Goal: Task Accomplishment & Management: Manage account settings

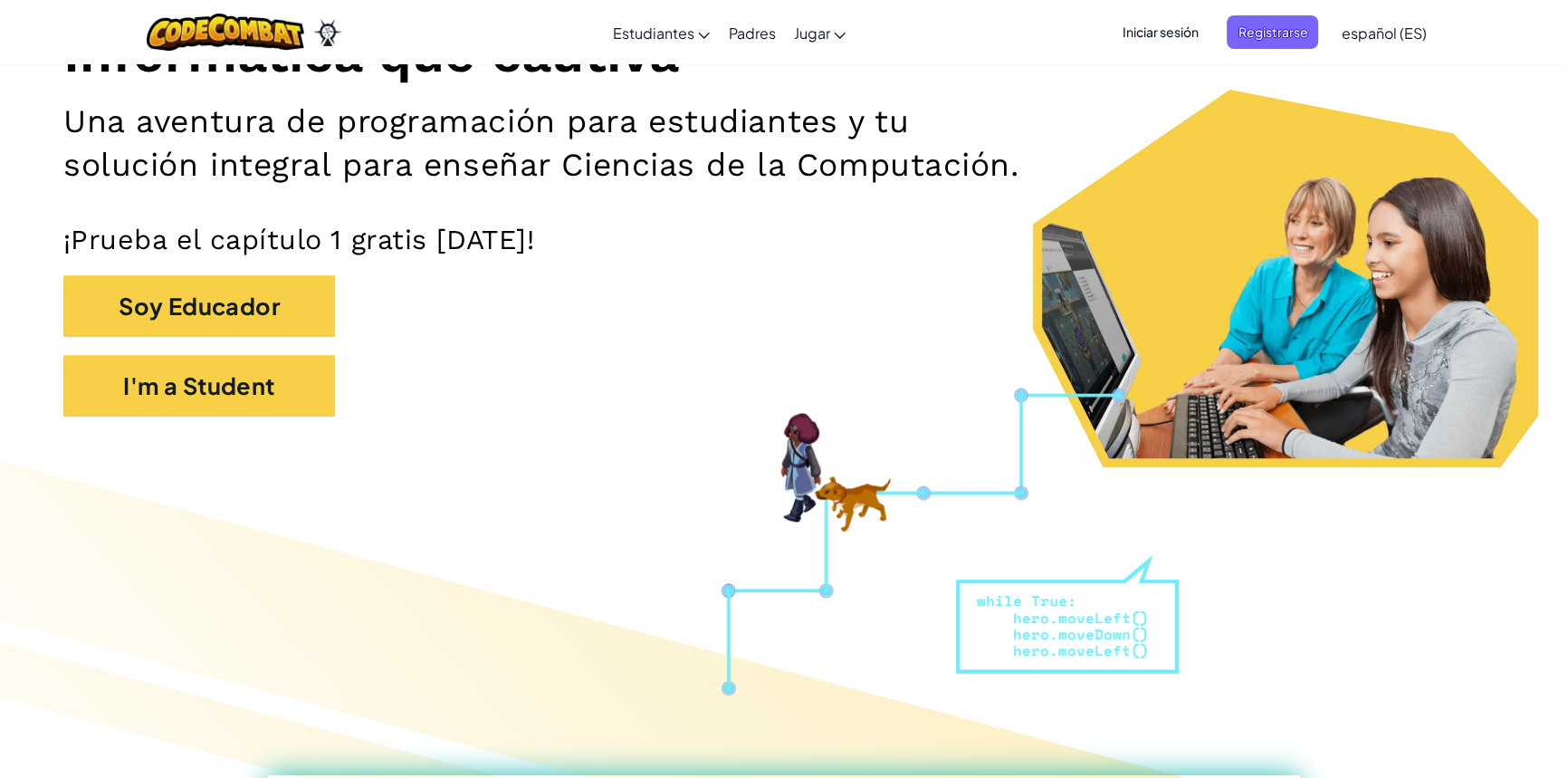
scroll to position [246, 0]
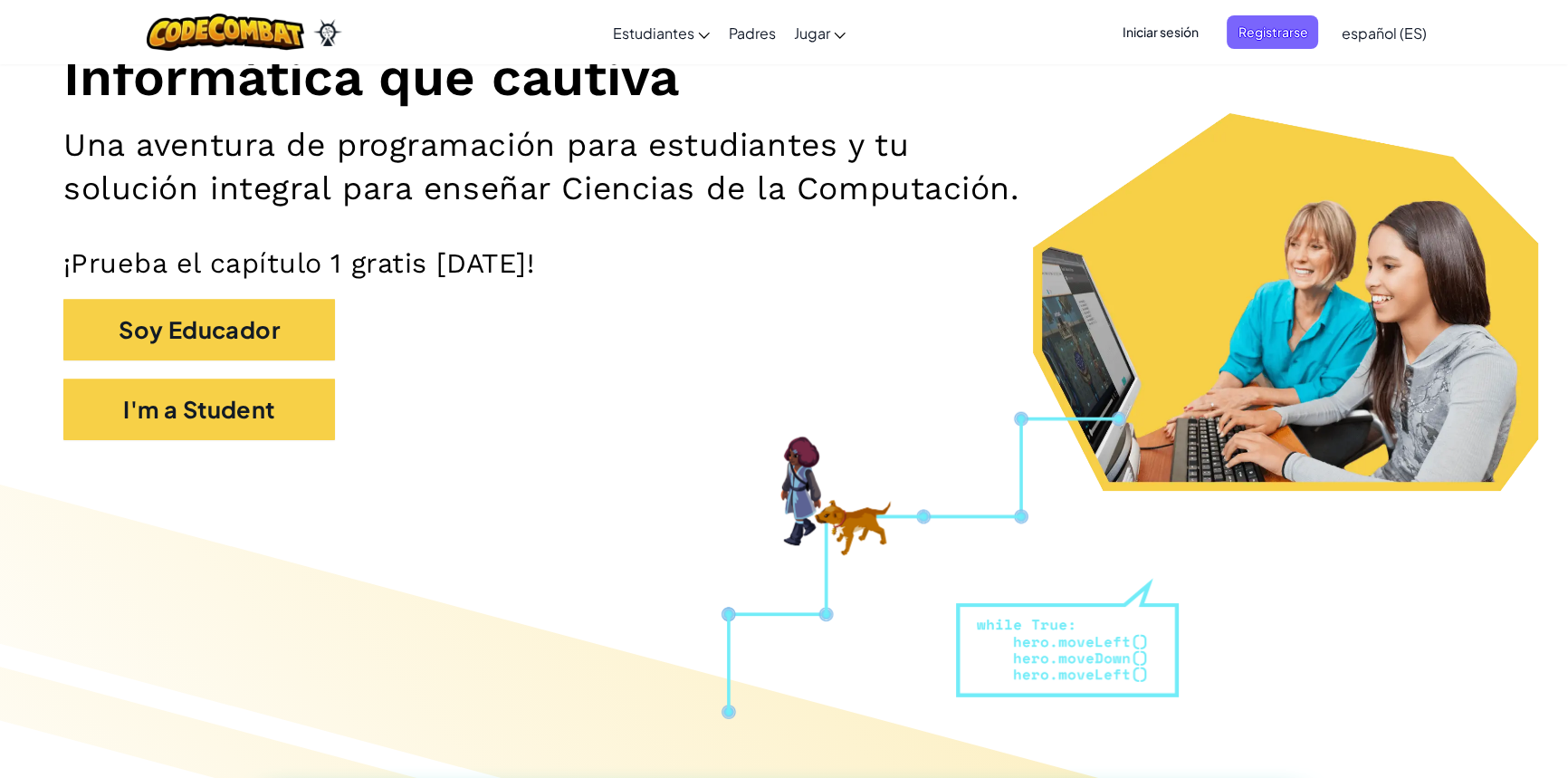
drag, startPoint x: 819, startPoint y: 274, endPoint x: 886, endPoint y: 163, distance: 129.7
click at [886, 163] on h2 "Una aventura de programación para estudiantes y tu solución integral para enseñ…" at bounding box center [547, 166] width 967 height 87
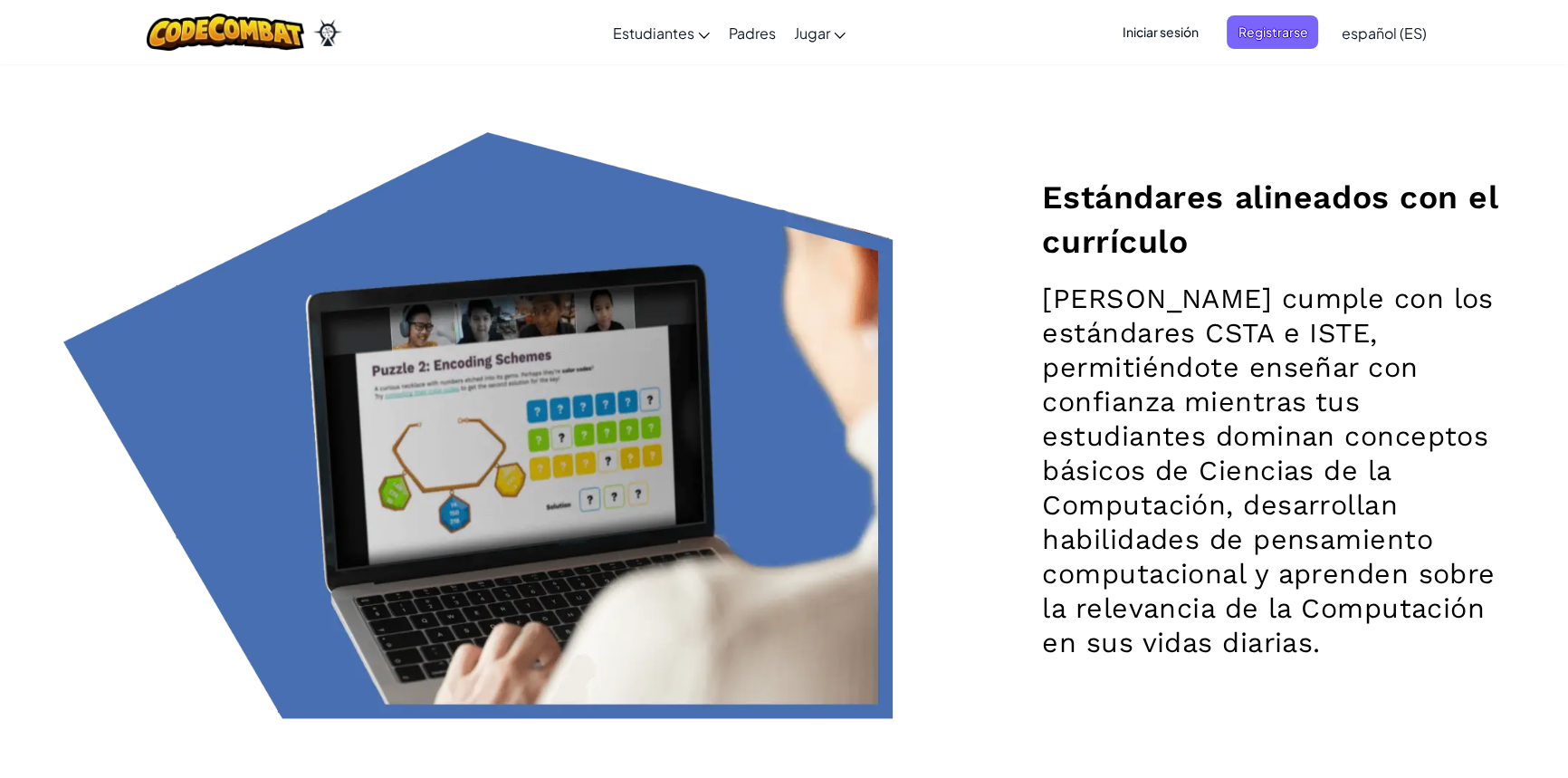
scroll to position [2882, 0]
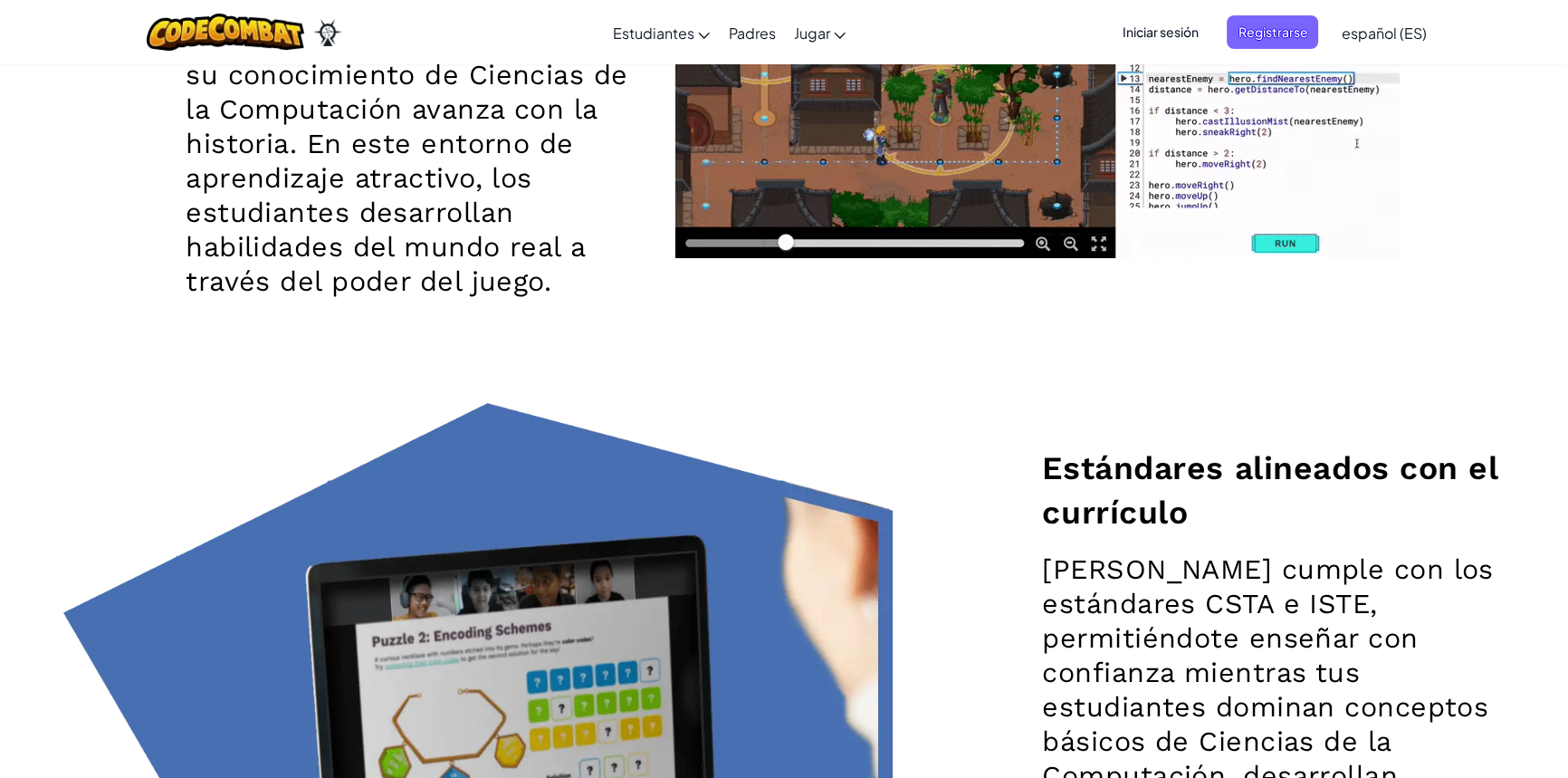
click at [1150, 45] on span "Iniciar sesión" at bounding box center [1160, 32] width 98 height 34
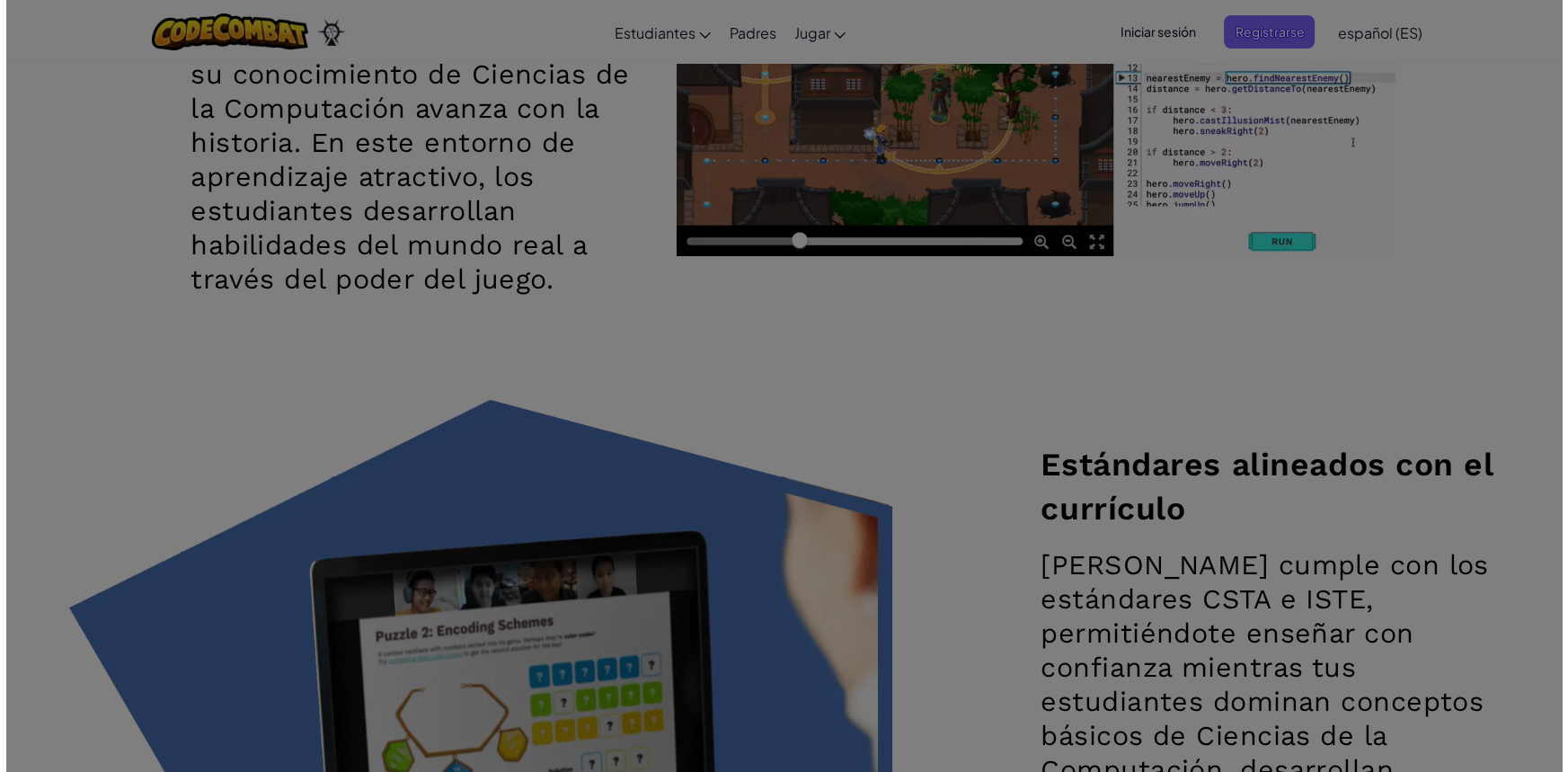
scroll to position [2822, 0]
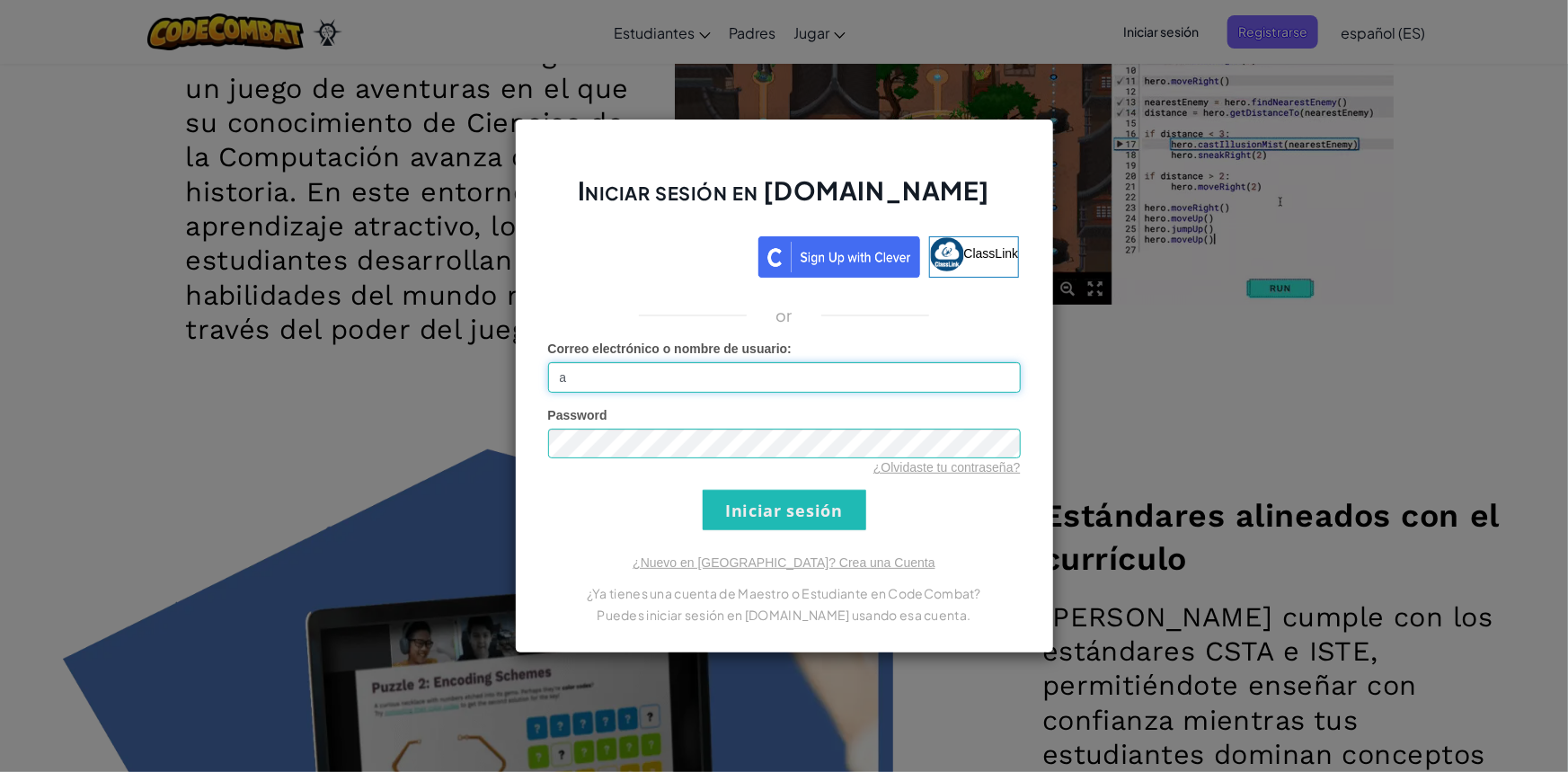
type input "al"
